Goal: Task Accomplishment & Management: Complete application form

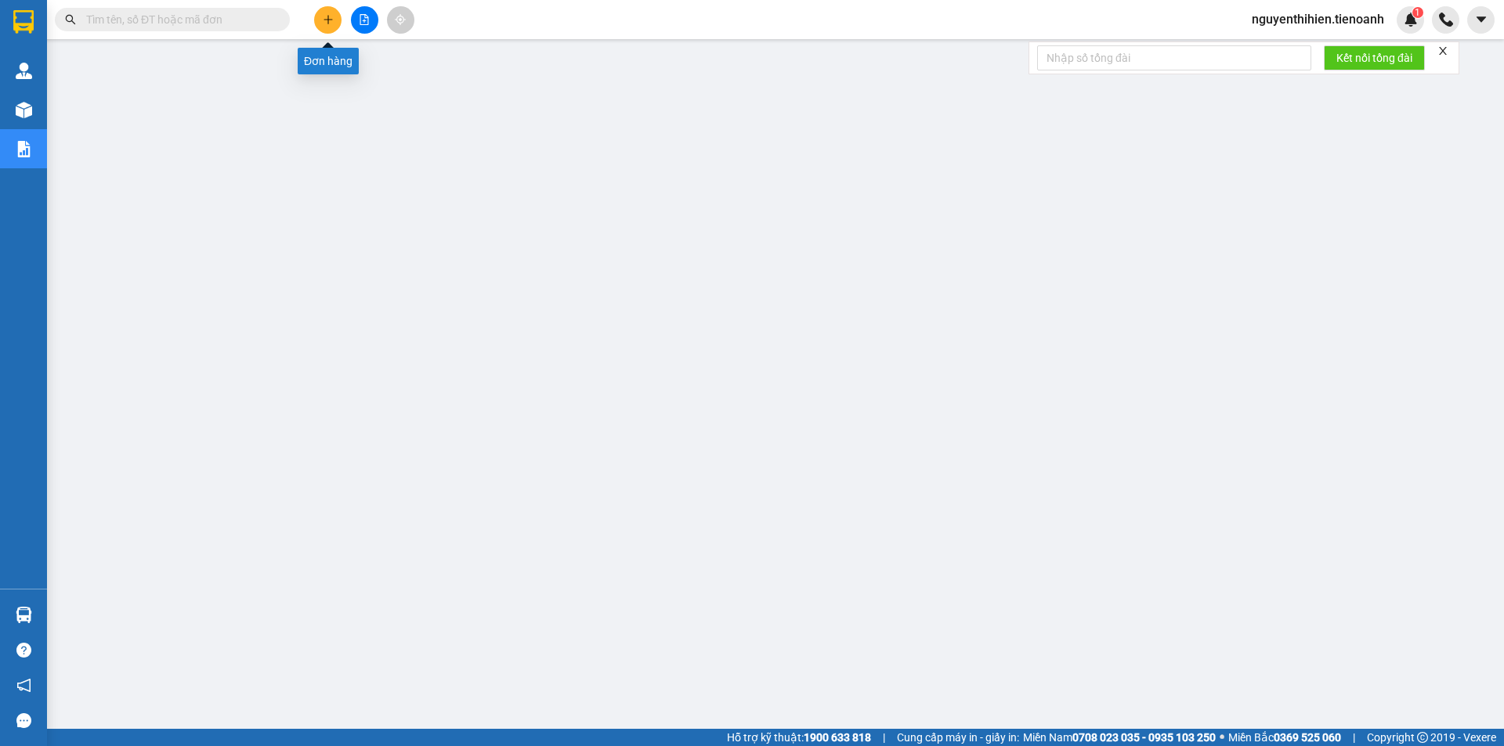
click at [323, 18] on icon "plus" at bounding box center [328, 19] width 11 height 11
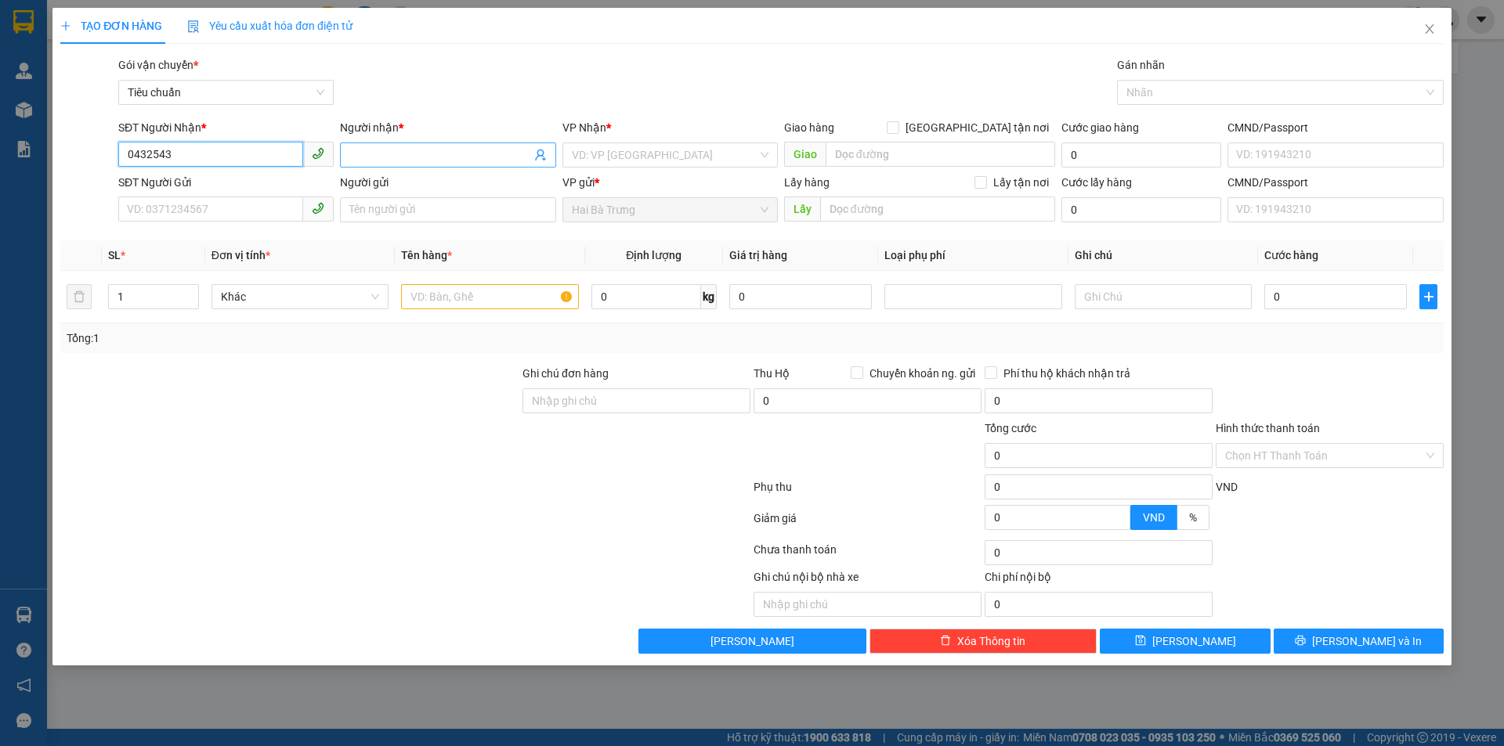
type input "0432543"
click at [377, 148] on input "Người nhận *" at bounding box center [439, 154] width 181 height 17
type input "jyhj"
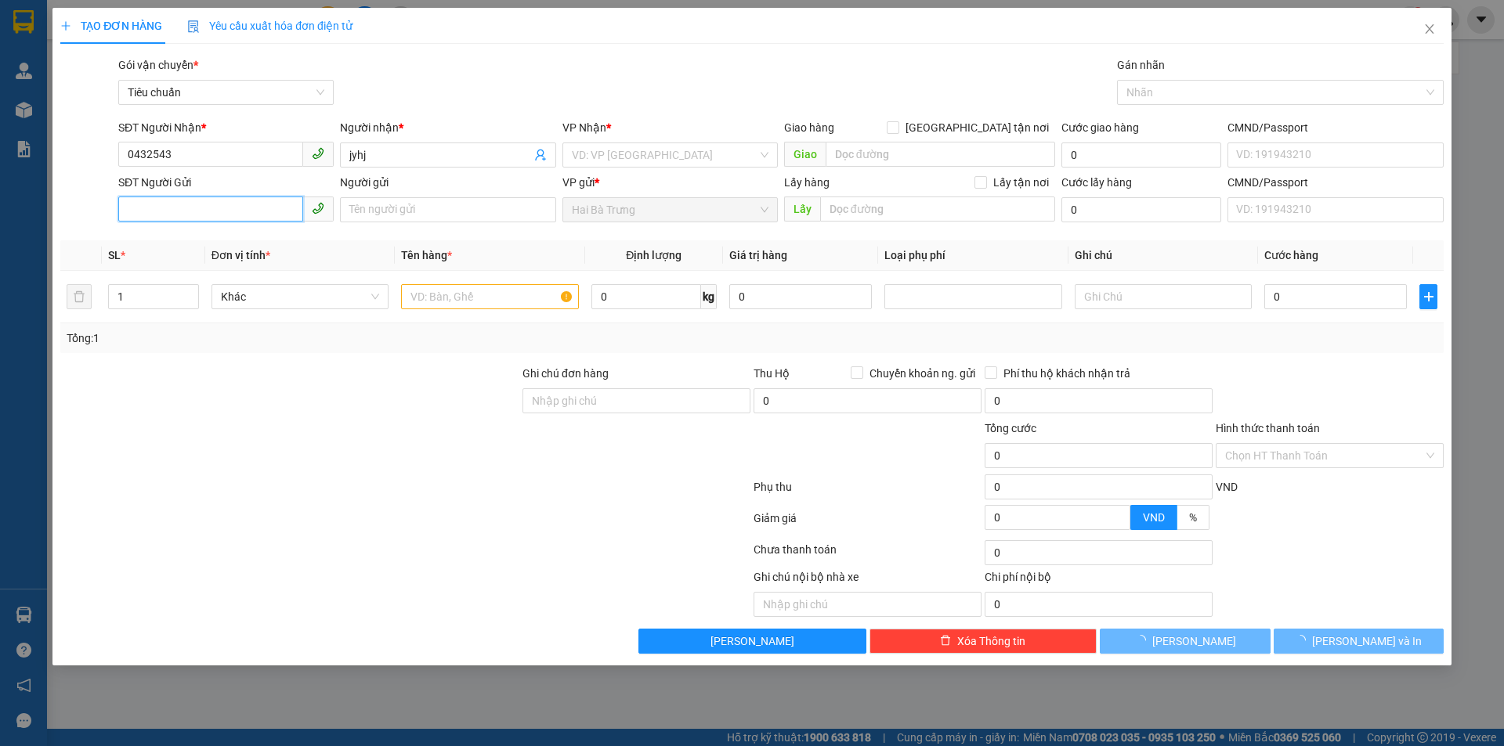
click at [181, 212] on input "SĐT Người Gửi" at bounding box center [210, 209] width 185 height 25
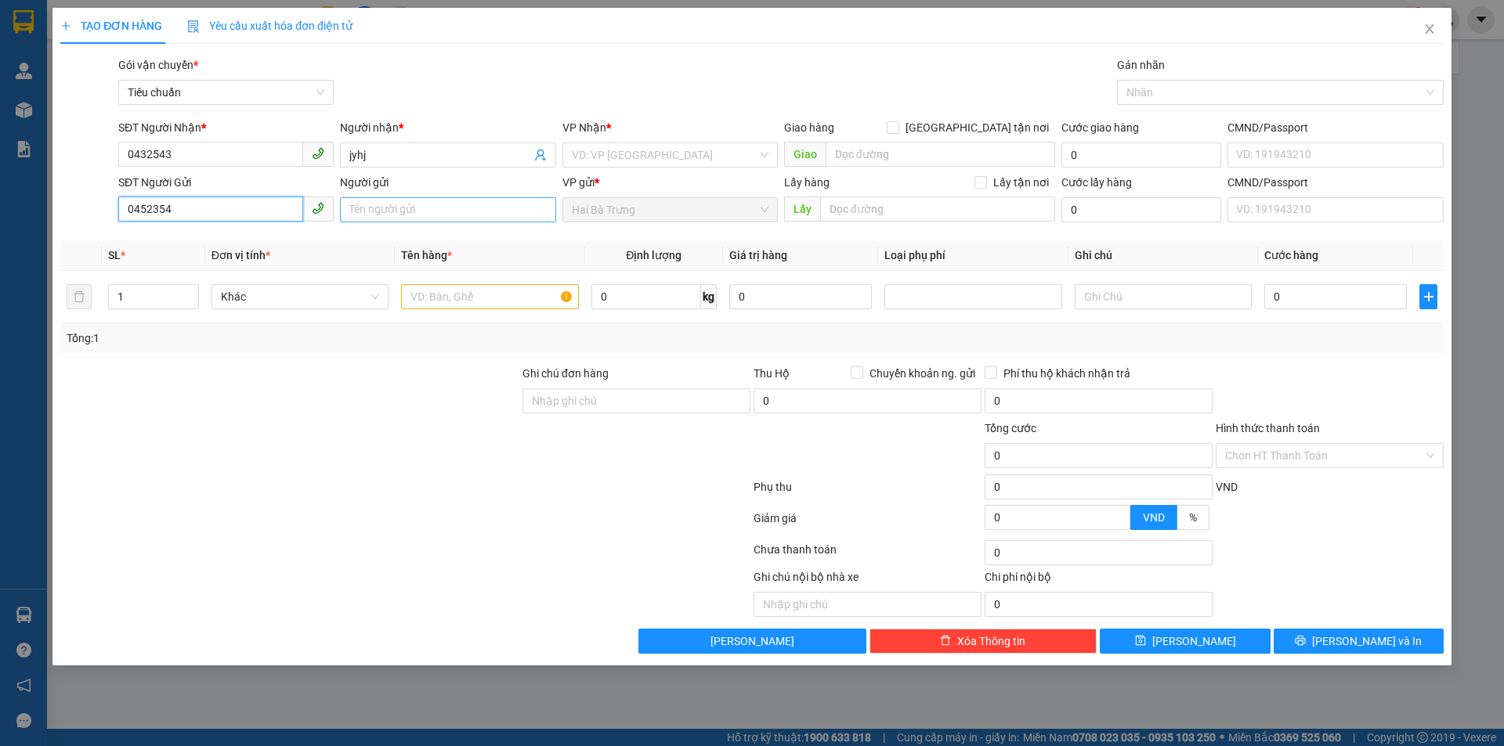
type input "0452354"
click at [392, 208] on input "Người gửi" at bounding box center [447, 209] width 215 height 25
type input "gfdg"
click at [633, 157] on input "search" at bounding box center [665, 154] width 186 height 23
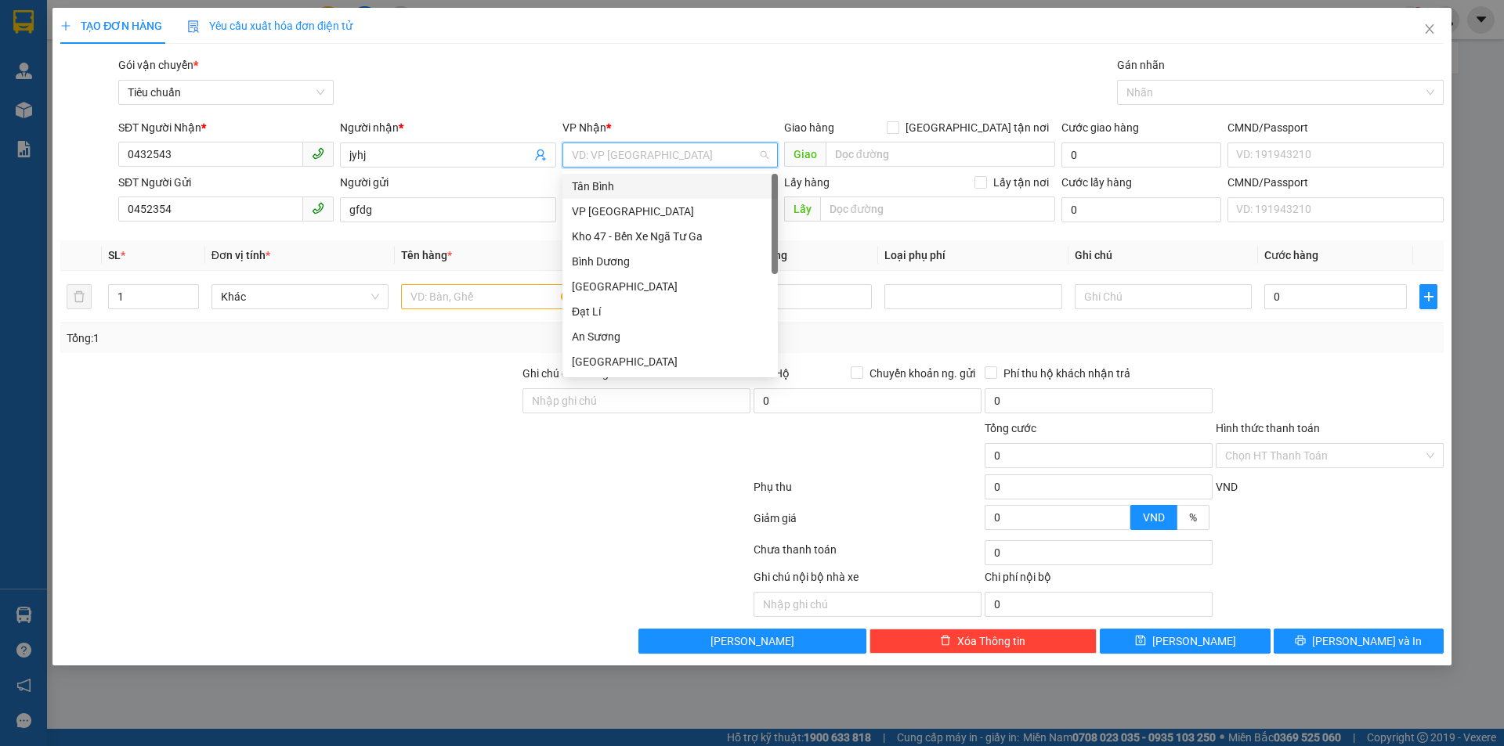
click at [626, 189] on div "Tân Bình" at bounding box center [670, 186] width 197 height 17
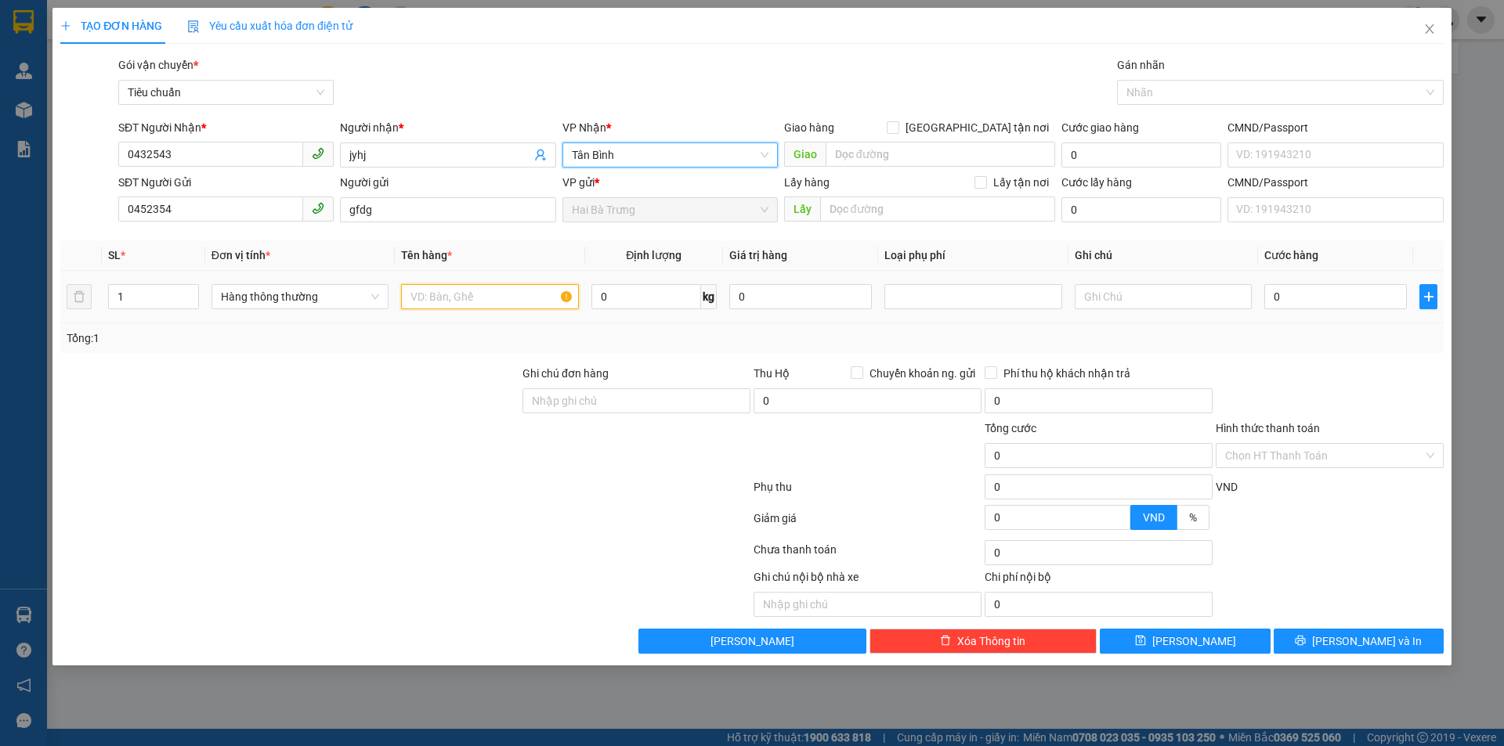
click at [438, 298] on input "text" at bounding box center [489, 296] width 177 height 25
type input "bán"
click at [620, 298] on input "0" at bounding box center [646, 296] width 110 height 25
click at [754, 291] on input "0" at bounding box center [800, 296] width 143 height 25
type input "0"
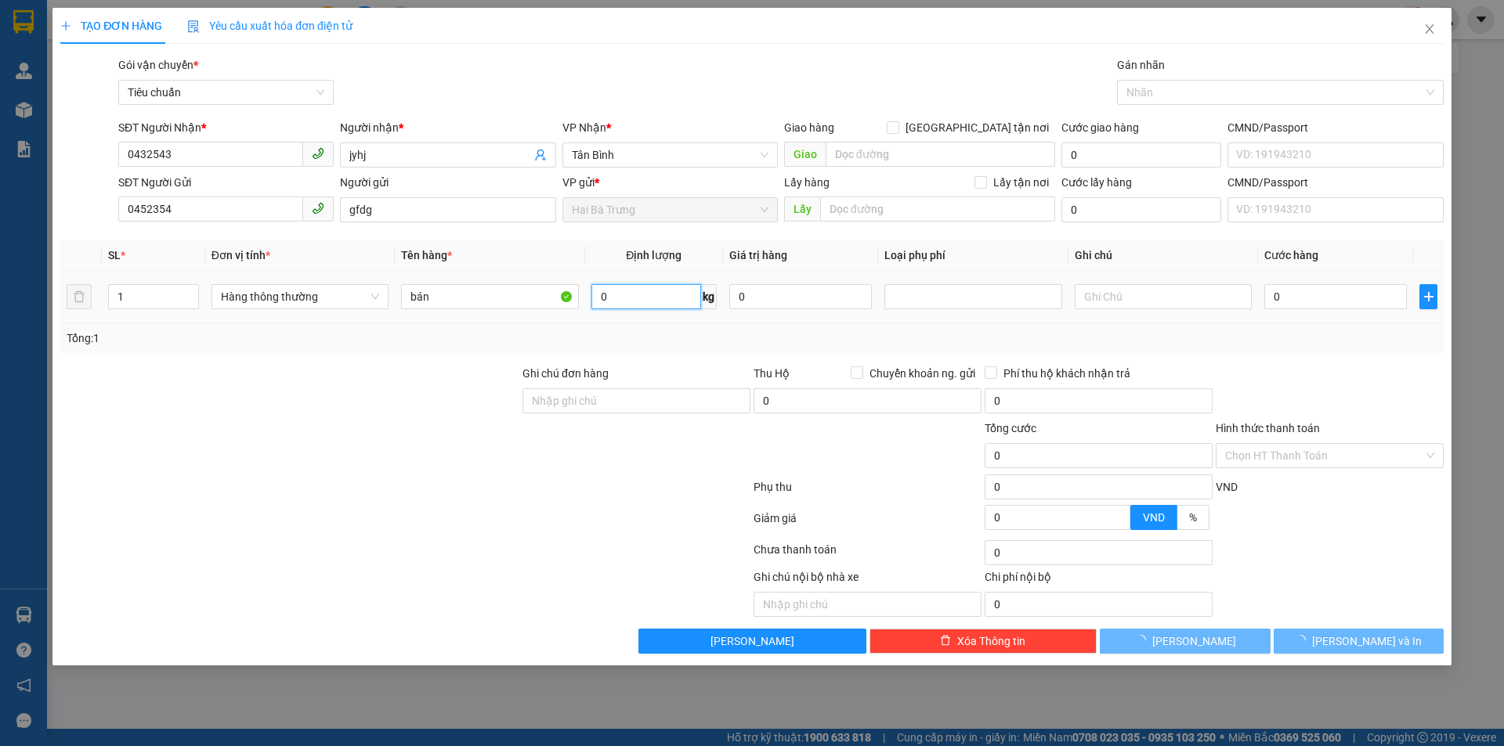
click at [636, 301] on input "0" at bounding box center [646, 296] width 110 height 25
type input "1"
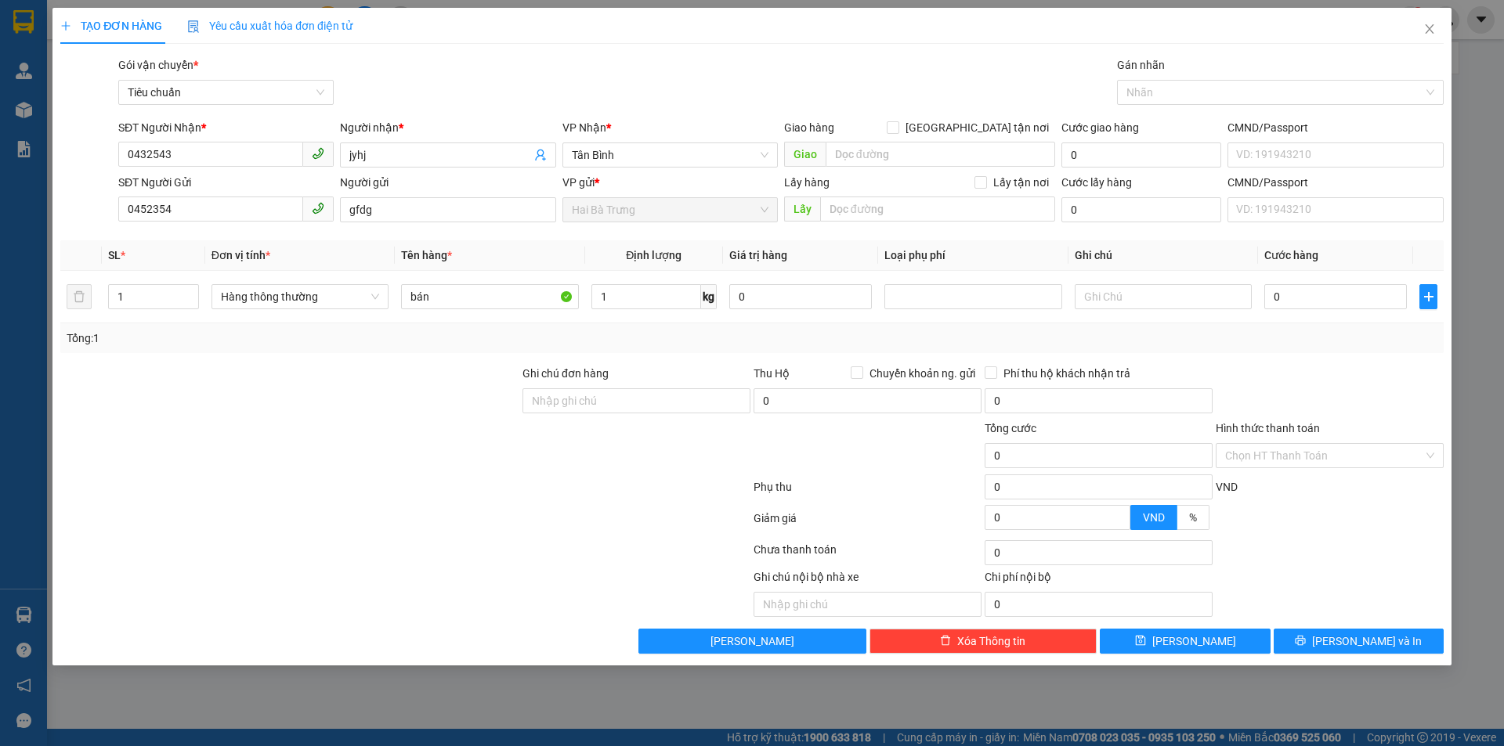
click at [730, 352] on div "Tổng: 1" at bounding box center [751, 338] width 1383 height 30
type input "30.000"
